Goal: Check status: Check status

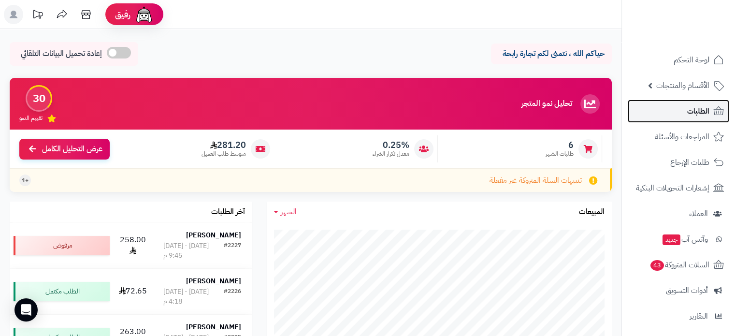
click at [680, 112] on link "الطلبات" at bounding box center [679, 111] width 102 height 23
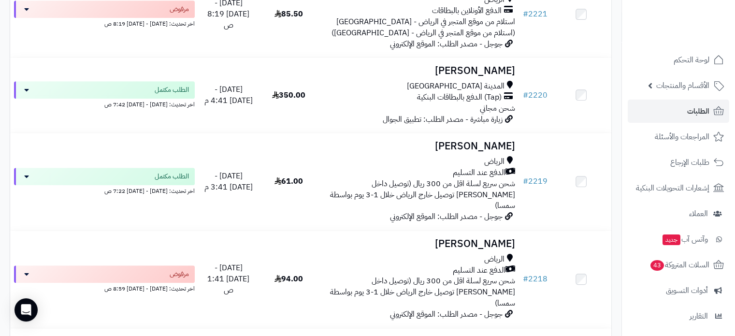
scroll to position [774, 0]
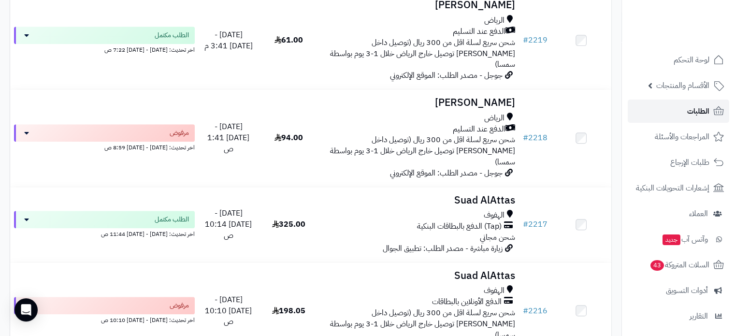
click at [702, 110] on span "الطلبات" at bounding box center [699, 111] width 22 height 14
